Goal: Transaction & Acquisition: Book appointment/travel/reservation

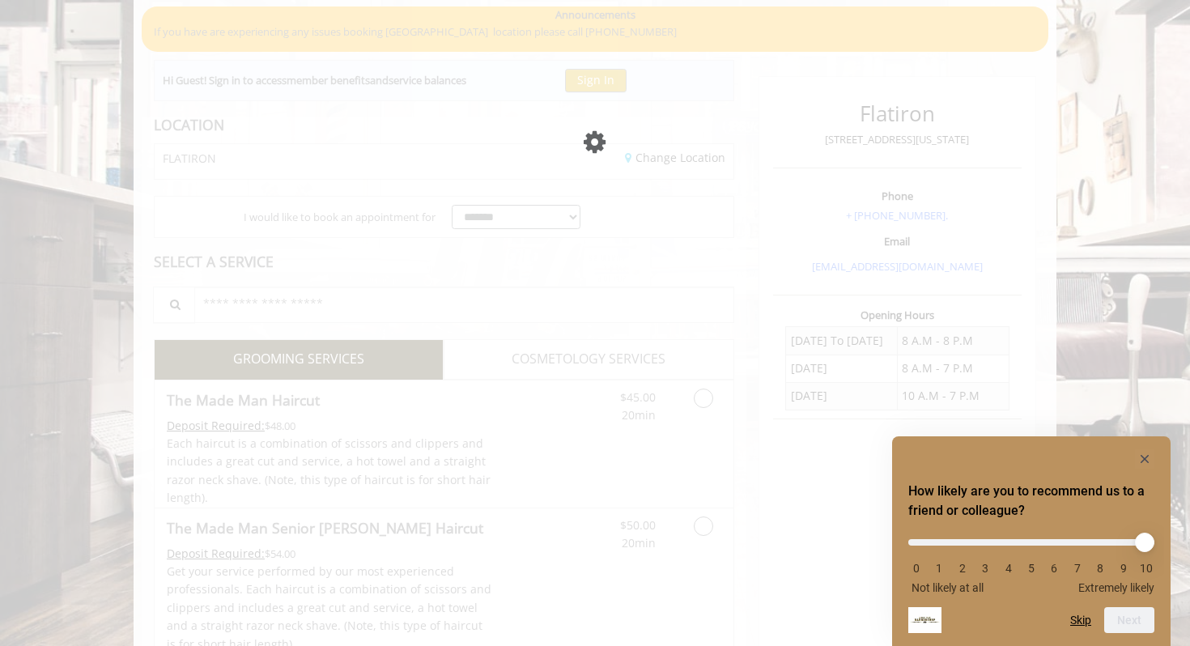
scroll to position [126, 0]
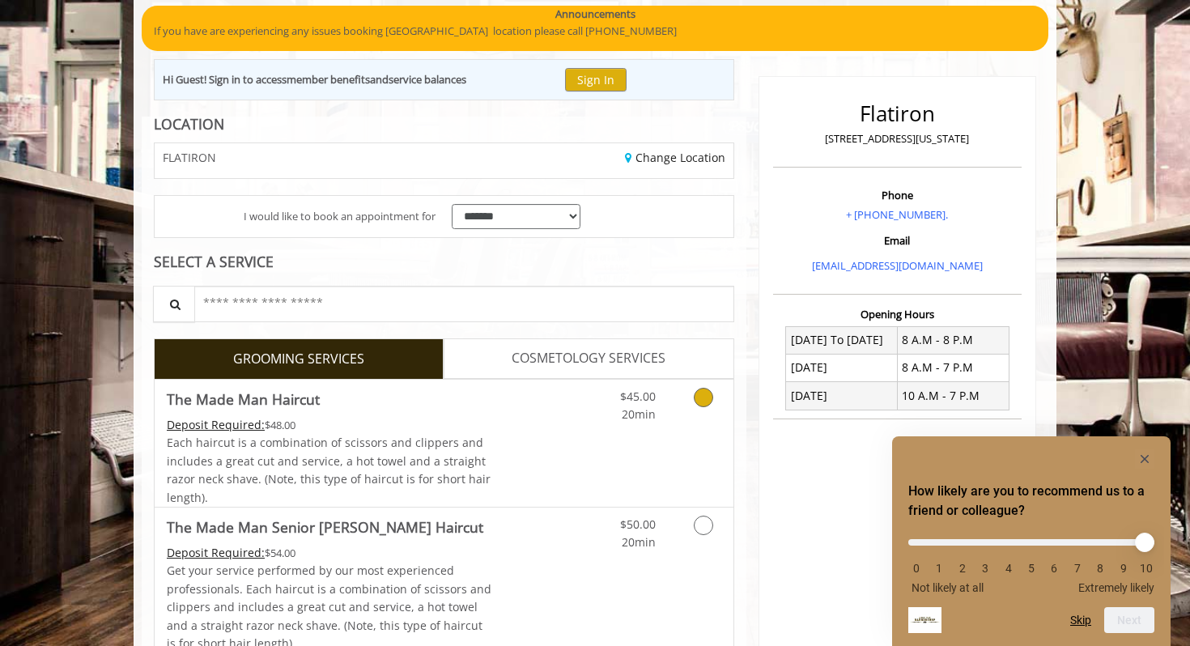
click at [705, 415] on link "Grooming services" at bounding box center [700, 402] width 41 height 45
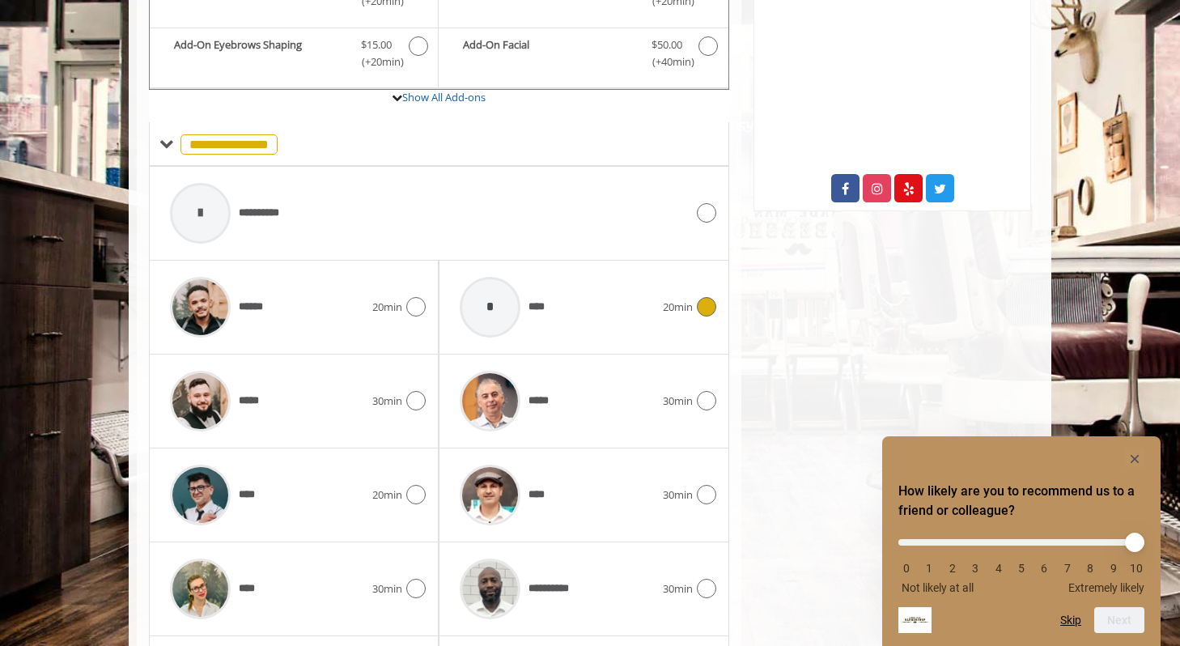
scroll to position [740, 0]
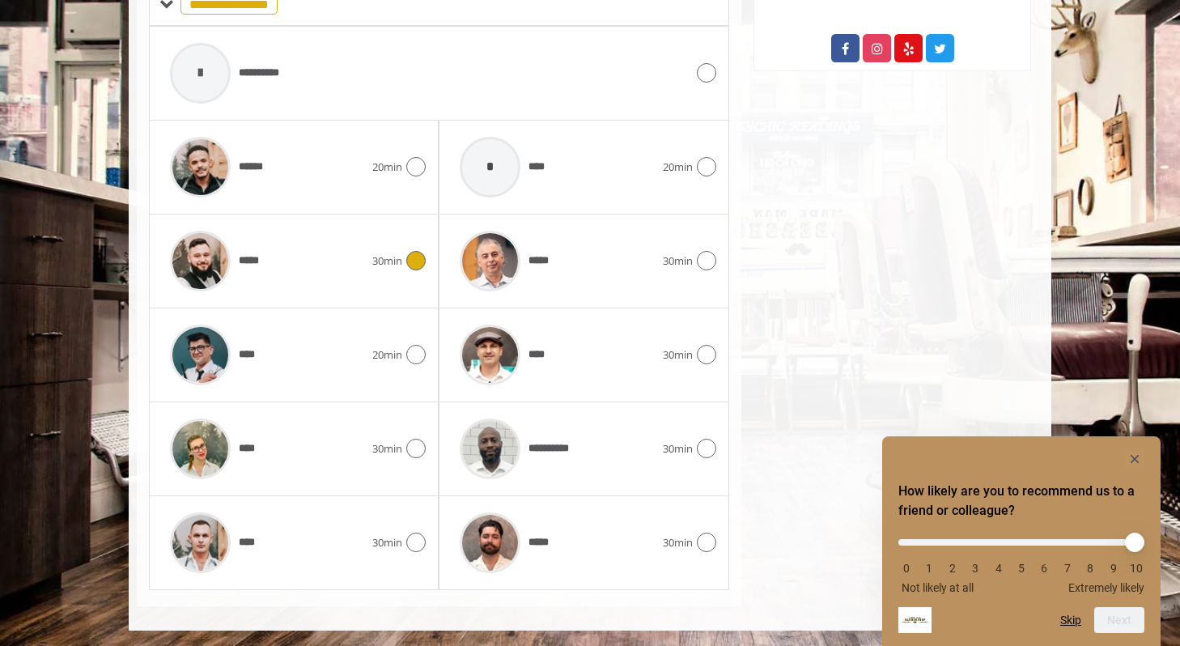
click at [291, 254] on div "*****" at bounding box center [267, 261] width 210 height 77
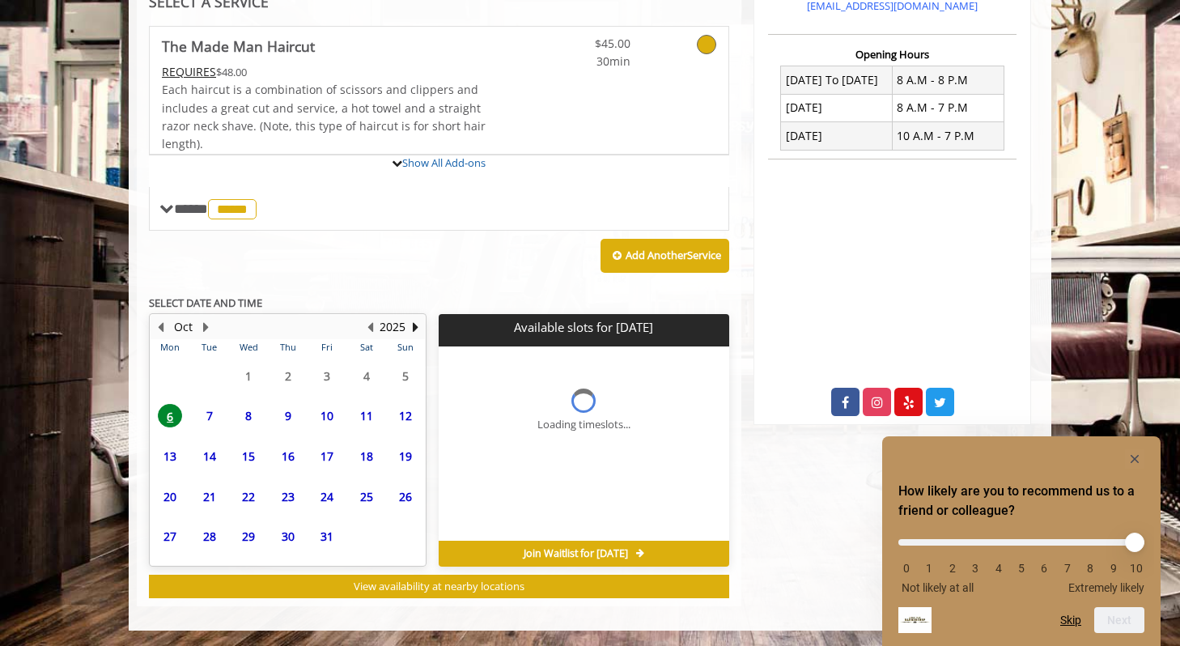
scroll to position [534, 0]
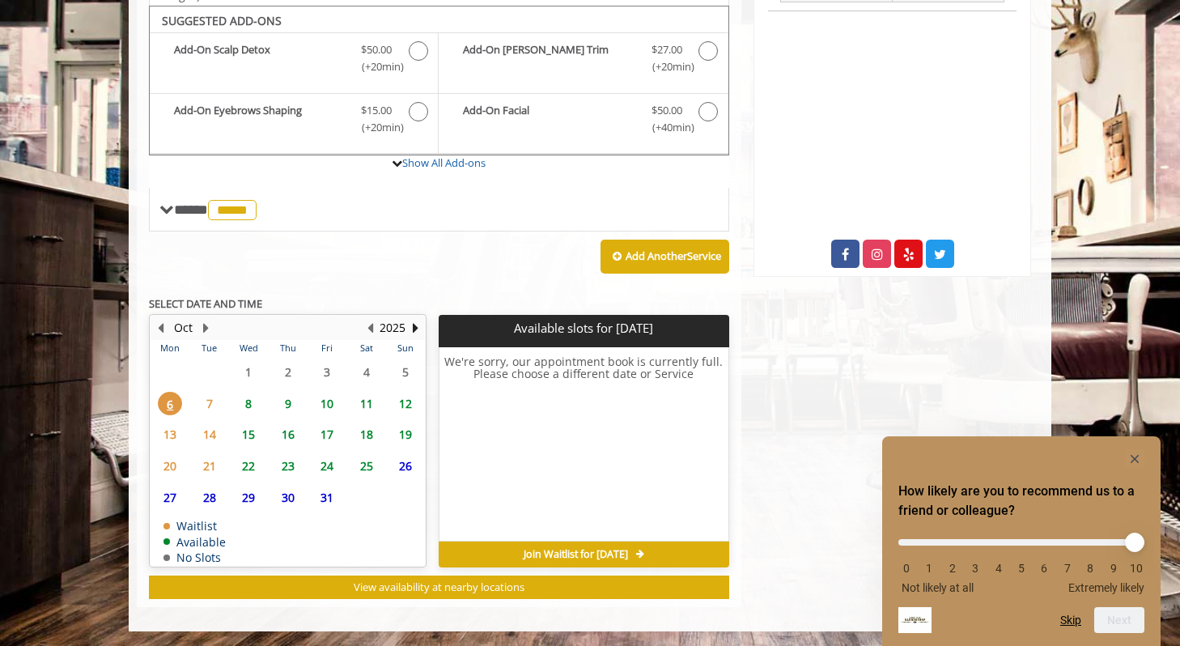
click at [249, 406] on span "8" at bounding box center [248, 403] width 24 height 23
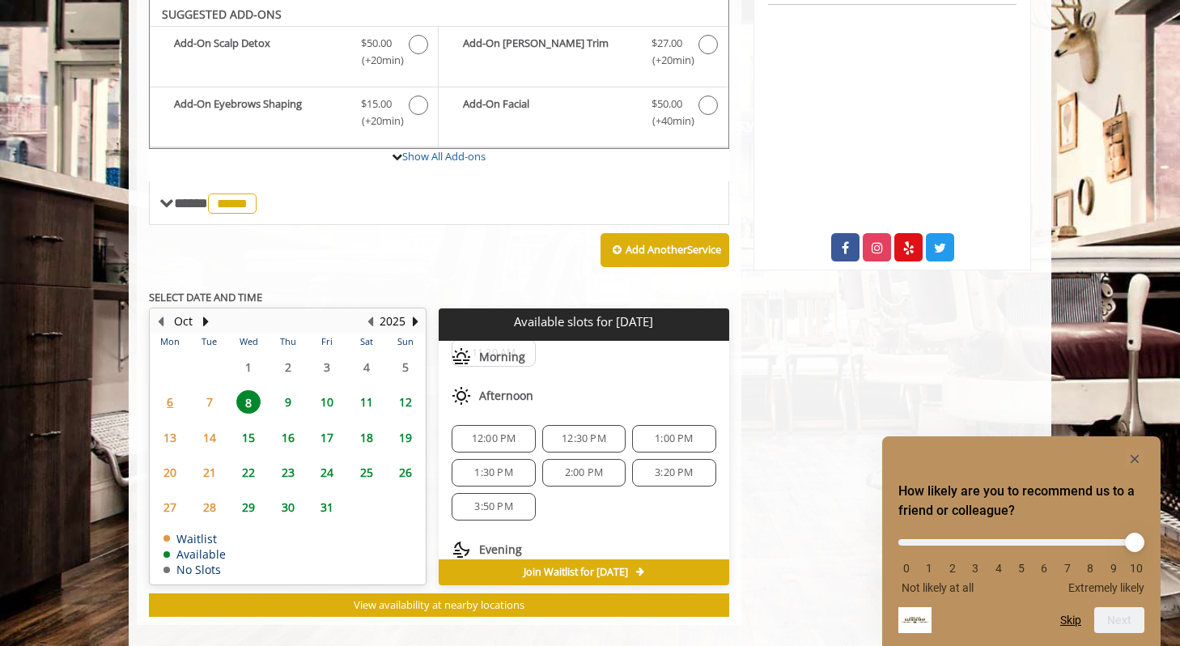
scroll to position [175, 0]
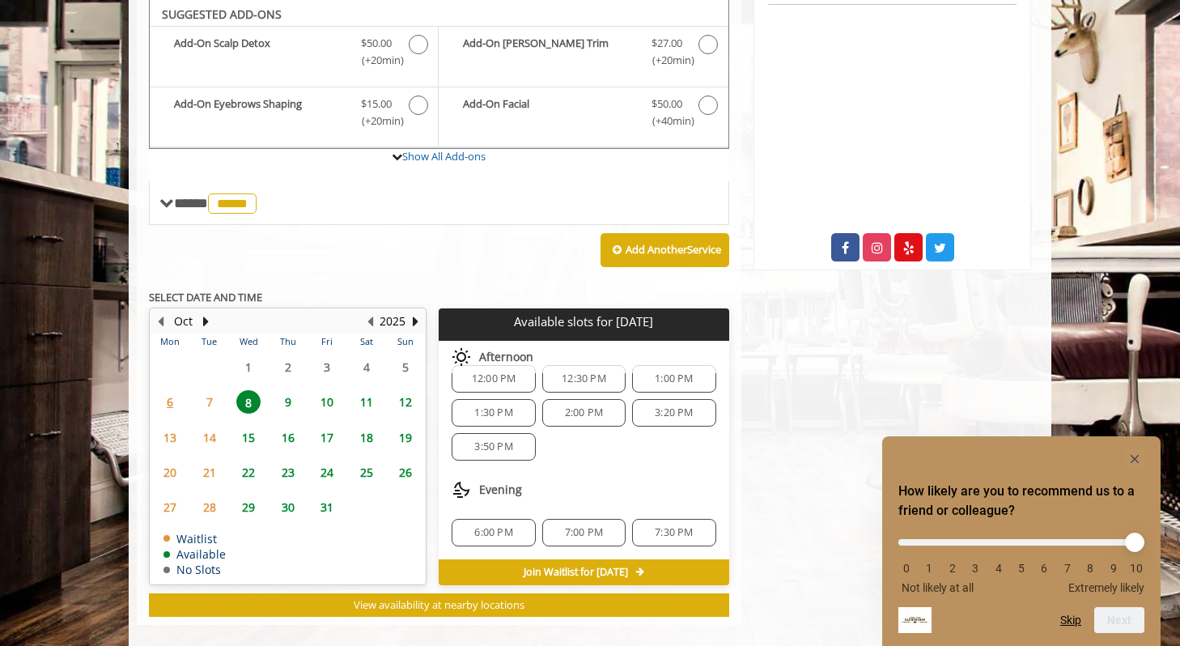
click at [288, 399] on span "9" at bounding box center [288, 401] width 24 height 23
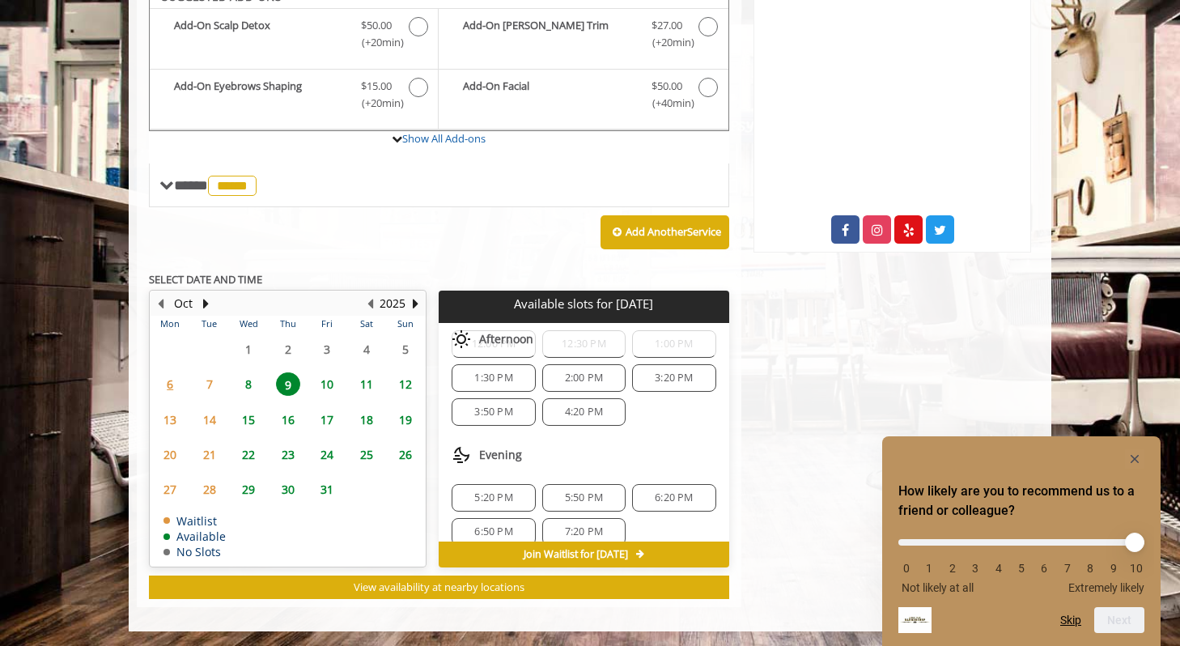
scroll to position [209, 0]
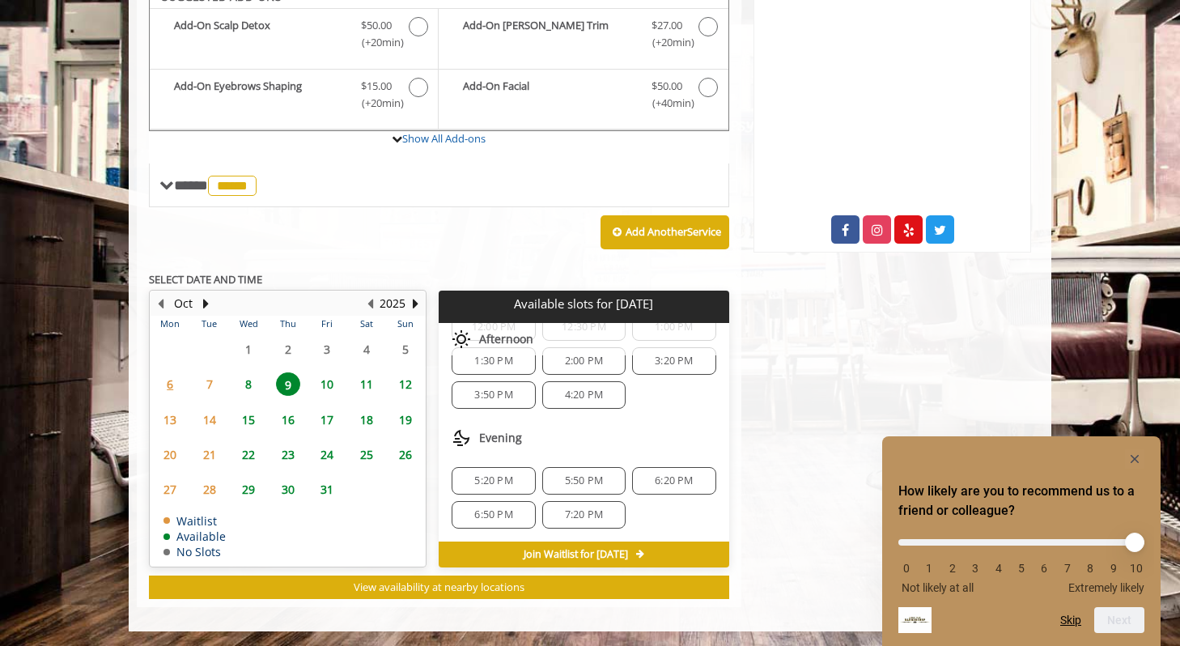
click at [240, 384] on span "8" at bounding box center [248, 383] width 24 height 23
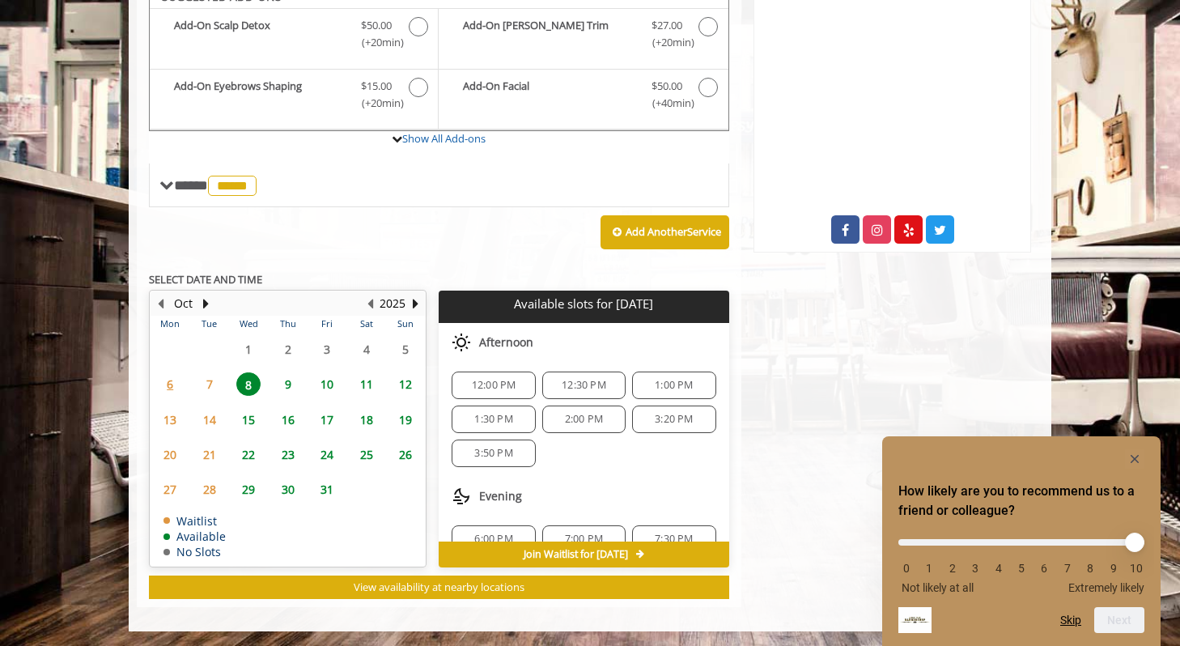
scroll to position [175, 0]
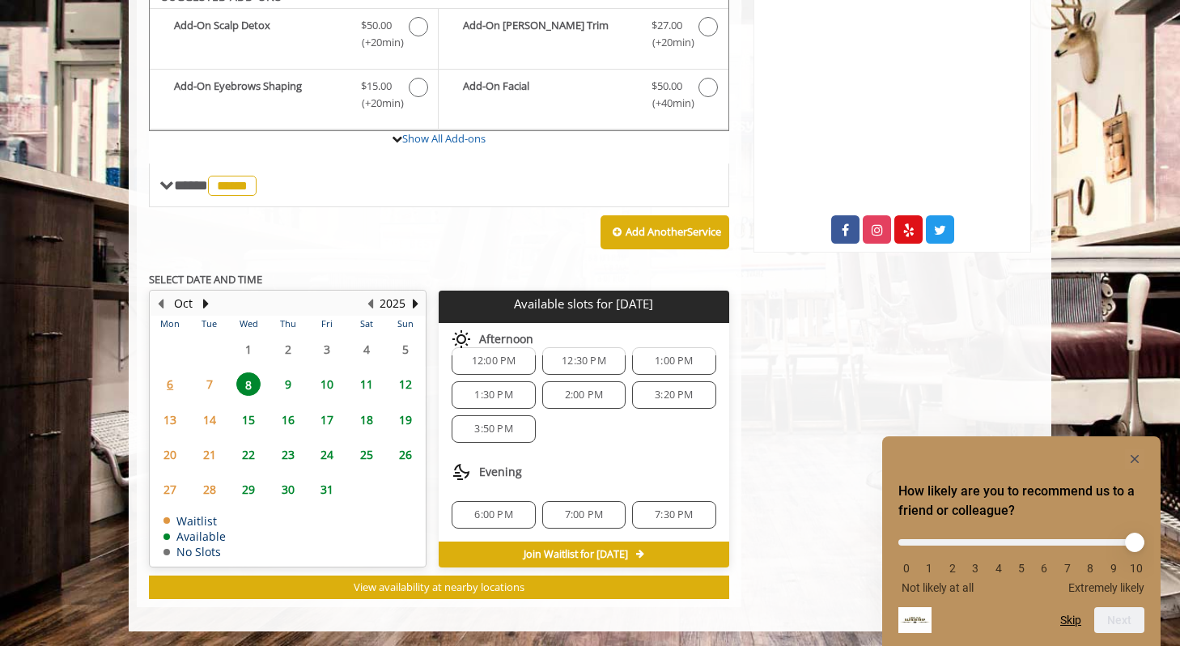
click at [585, 514] on span "7:00 PM" at bounding box center [584, 514] width 38 height 13
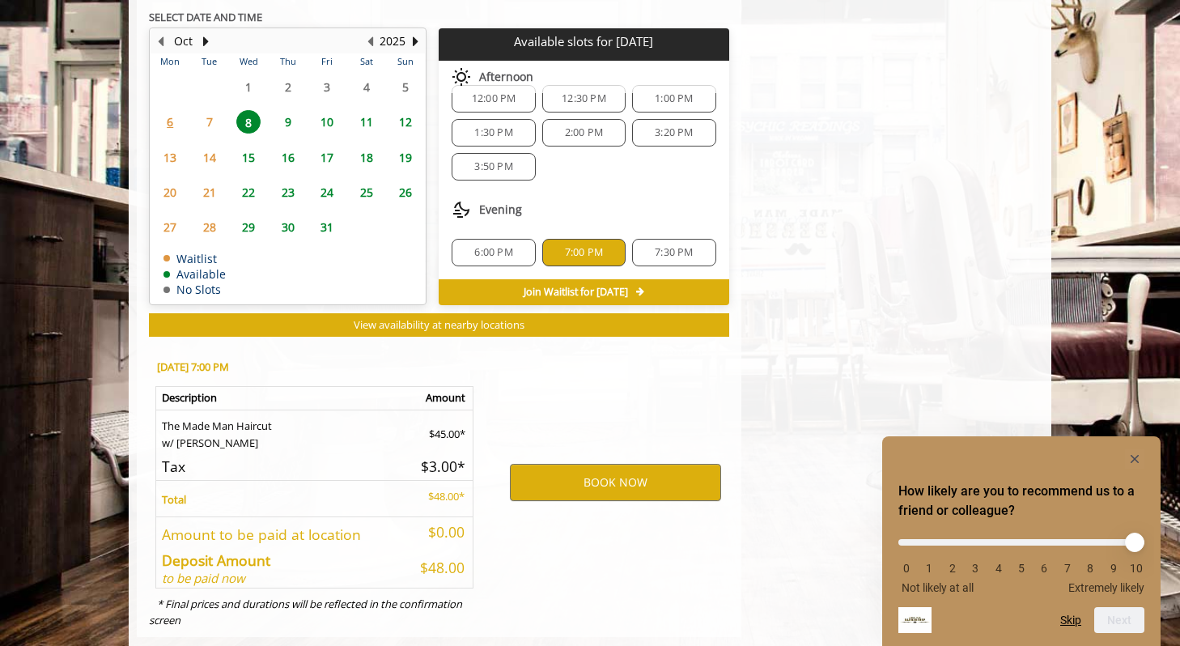
scroll to position [852, 0]
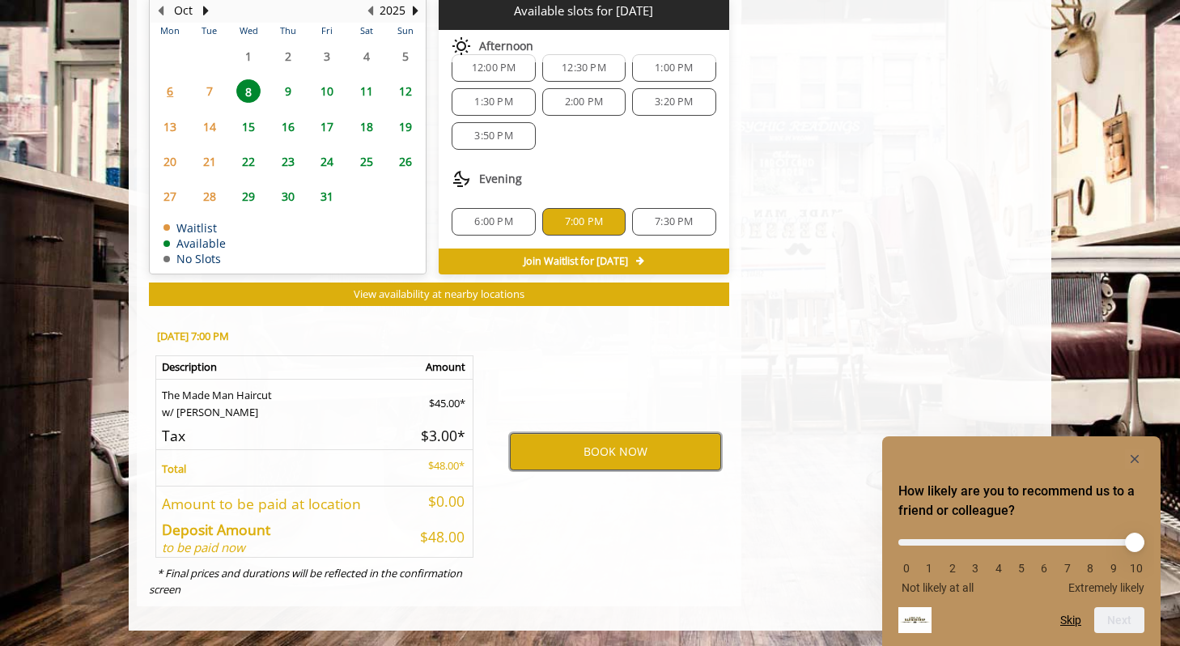
click at [601, 458] on button "BOOK NOW" at bounding box center [615, 451] width 211 height 37
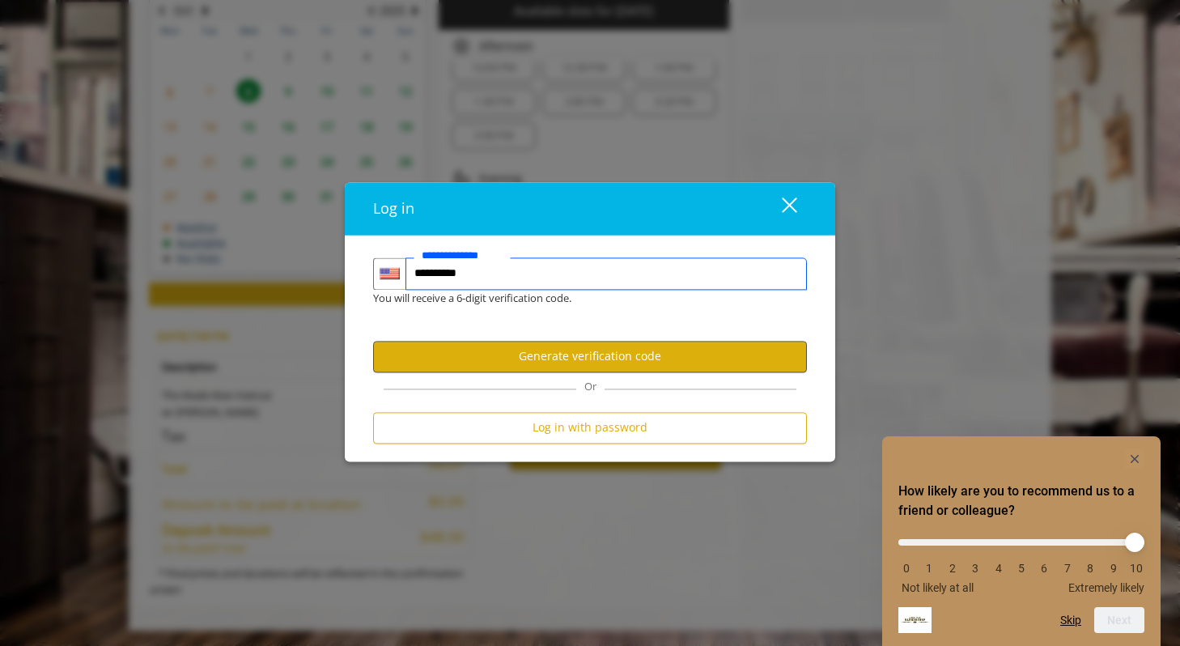
type input "**********"
click at [604, 361] on button "Generate verification code" at bounding box center [590, 357] width 434 height 32
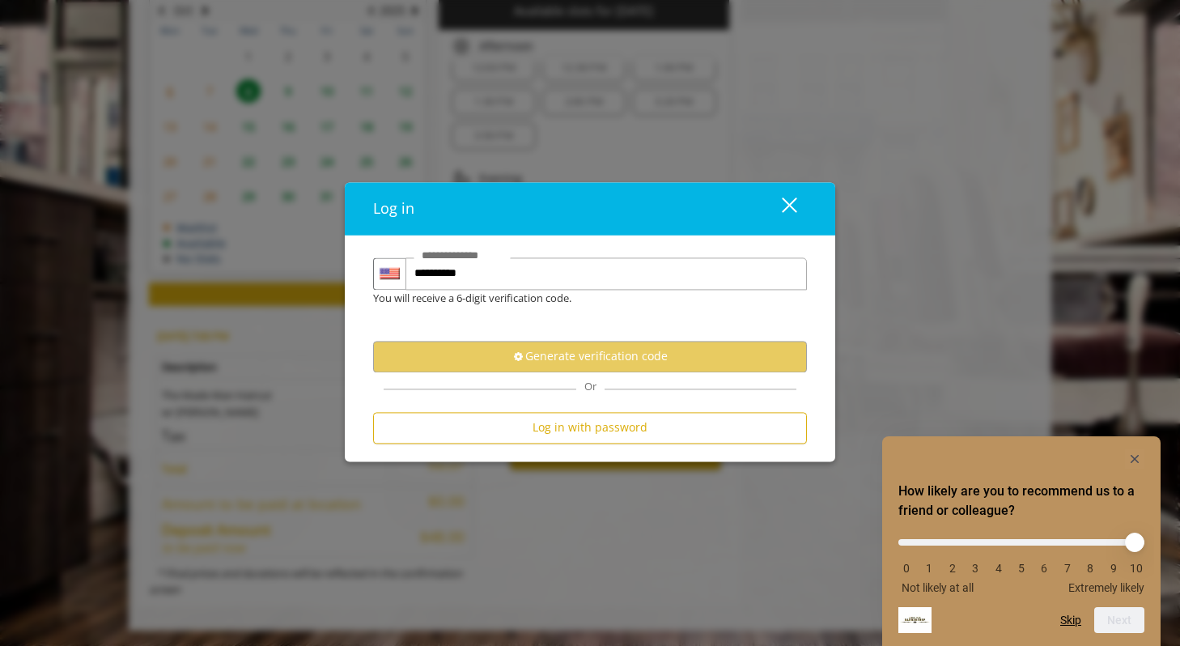
scroll to position [0, 0]
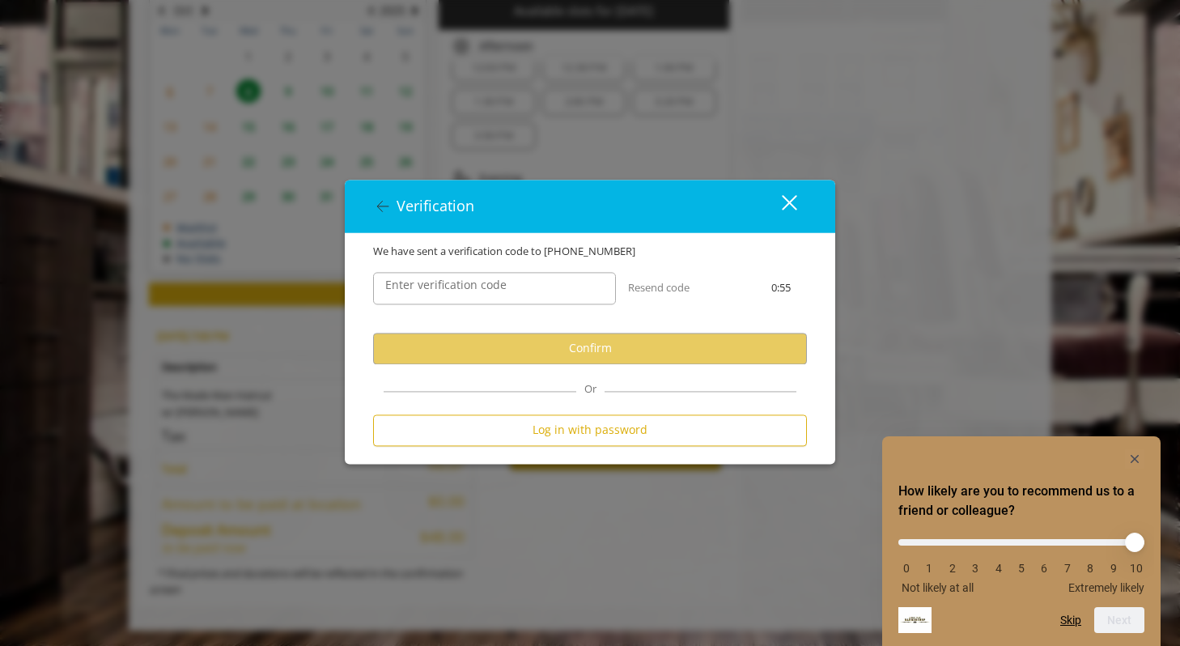
click at [499, 277] on label "Enter verification code" at bounding box center [446, 285] width 138 height 18
click at [499, 277] on input "Enter verification code" at bounding box center [494, 288] width 243 height 32
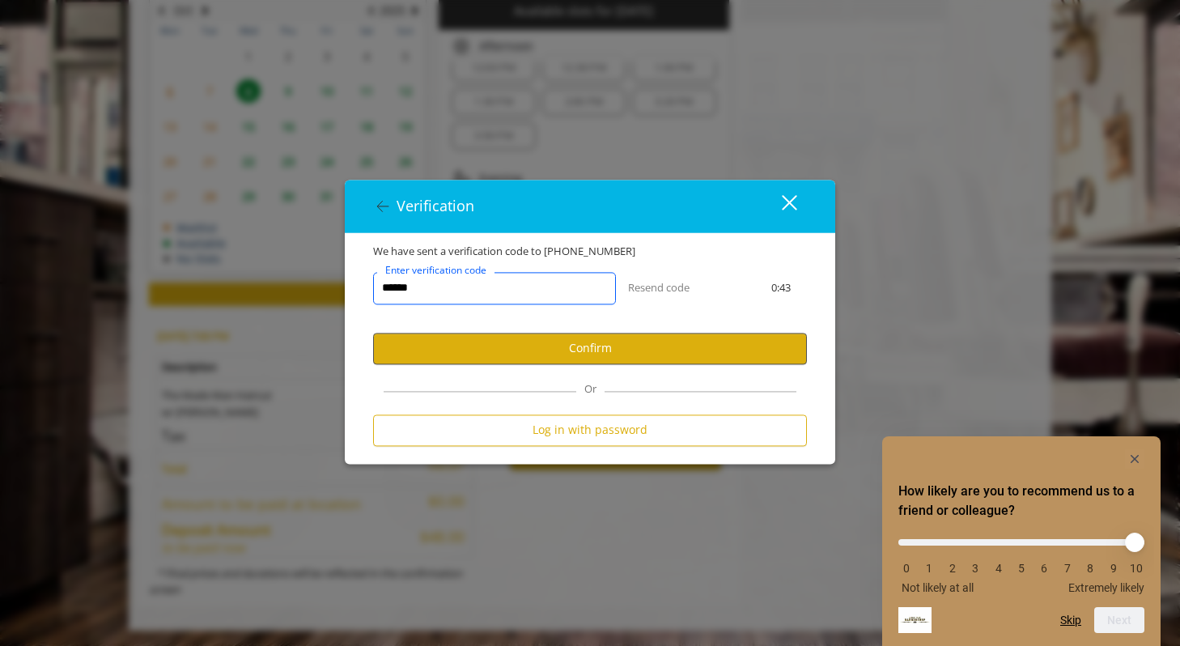
type input "******"
click at [512, 352] on button "Confirm" at bounding box center [590, 349] width 434 height 32
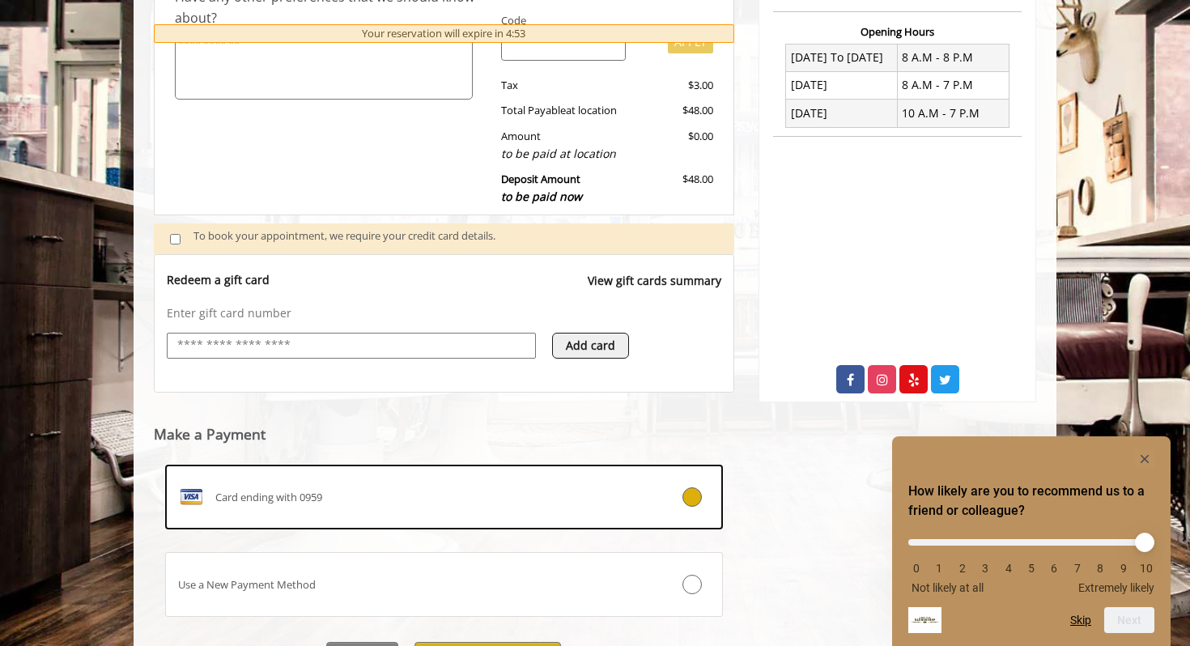
scroll to position [461, 0]
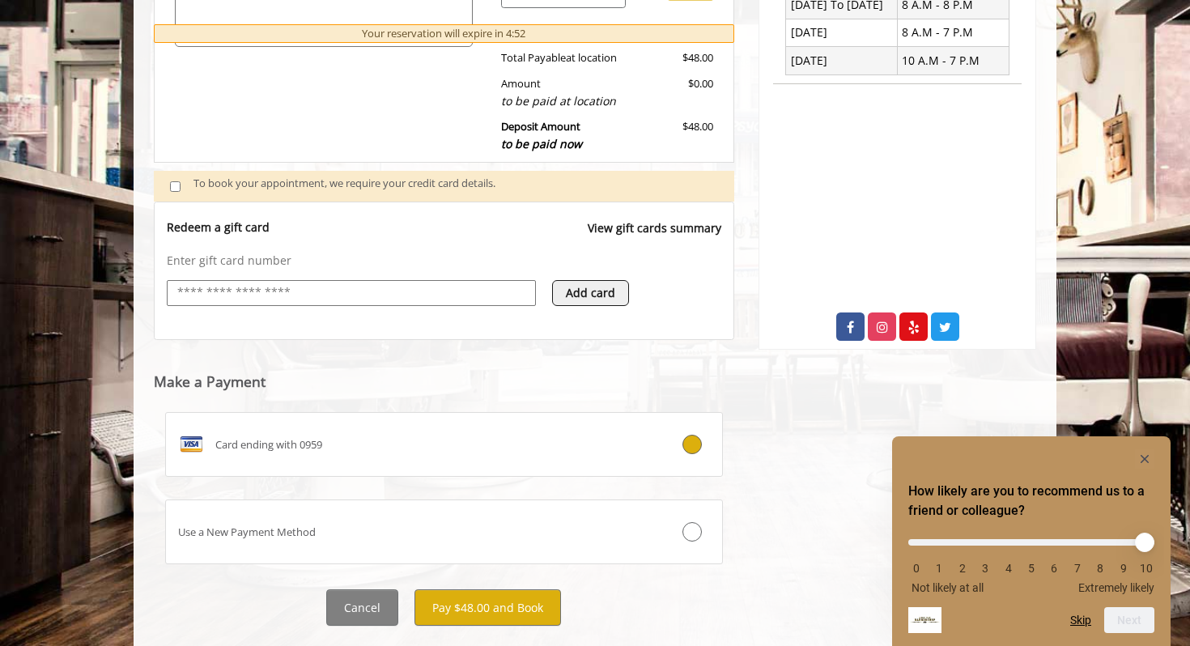
click at [287, 287] on input "text" at bounding box center [351, 292] width 351 height 19
type input "**********"
click at [501, 336] on div "**********" at bounding box center [444, 271] width 580 height 138
click at [525, 294] on icon at bounding box center [522, 292] width 9 height 11
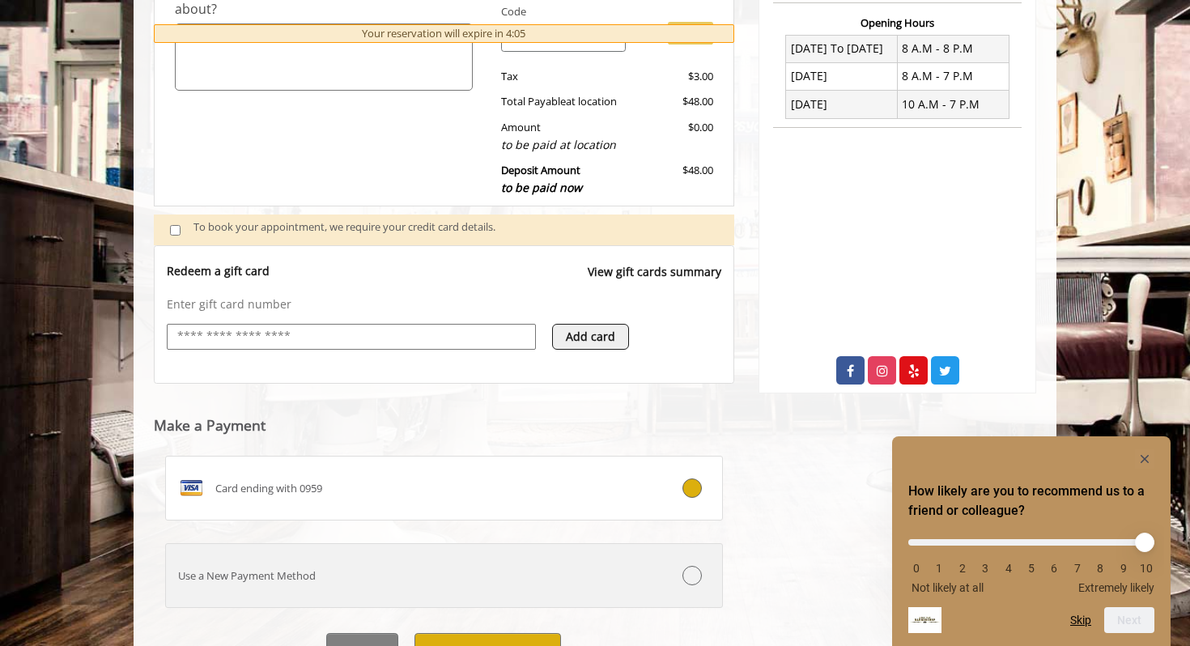
scroll to position [498, 0]
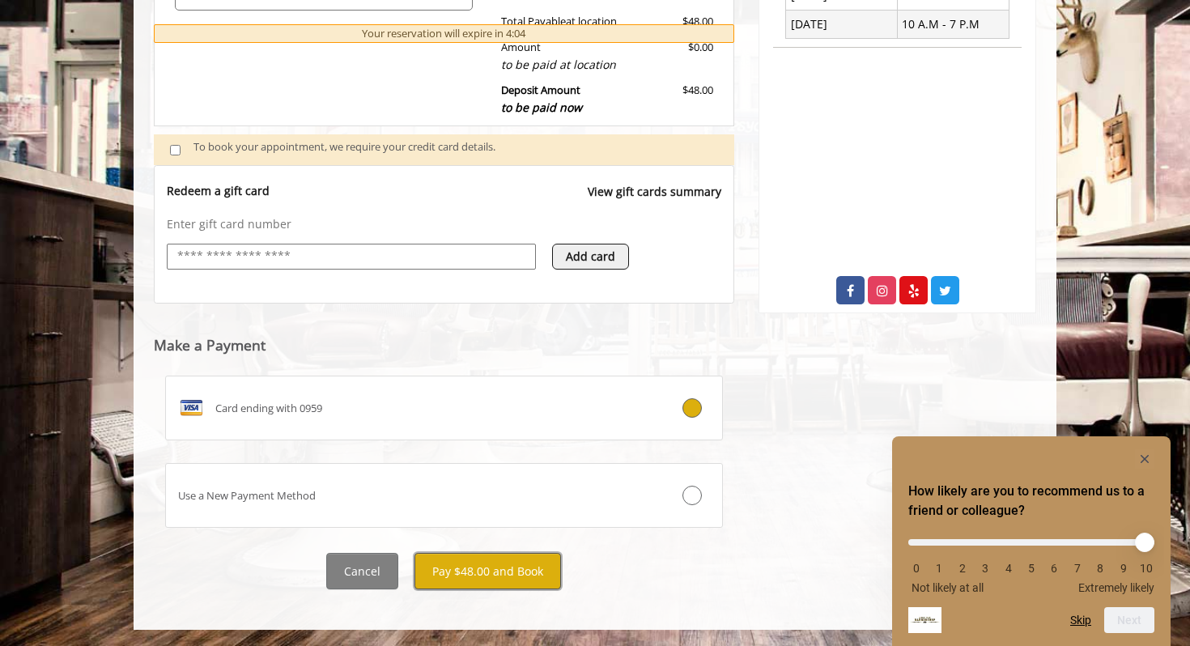
click at [485, 569] on button "Pay $48.00 and Book" at bounding box center [487, 571] width 147 height 36
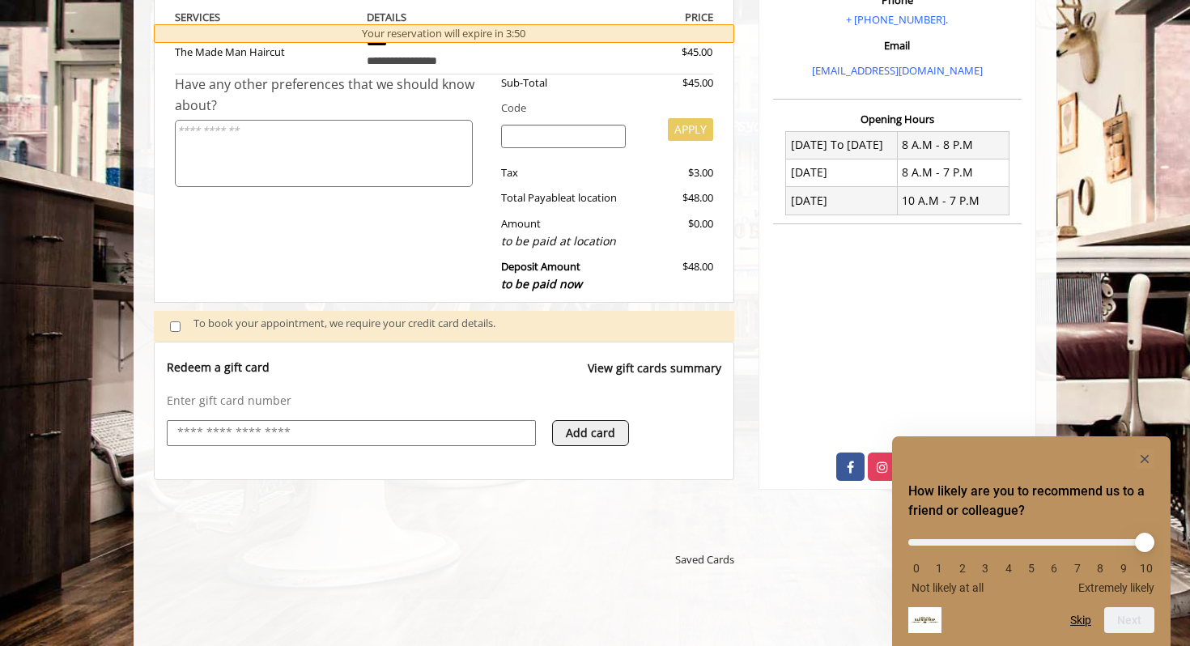
scroll to position [324, 0]
